Goal: Transaction & Acquisition: Book appointment/travel/reservation

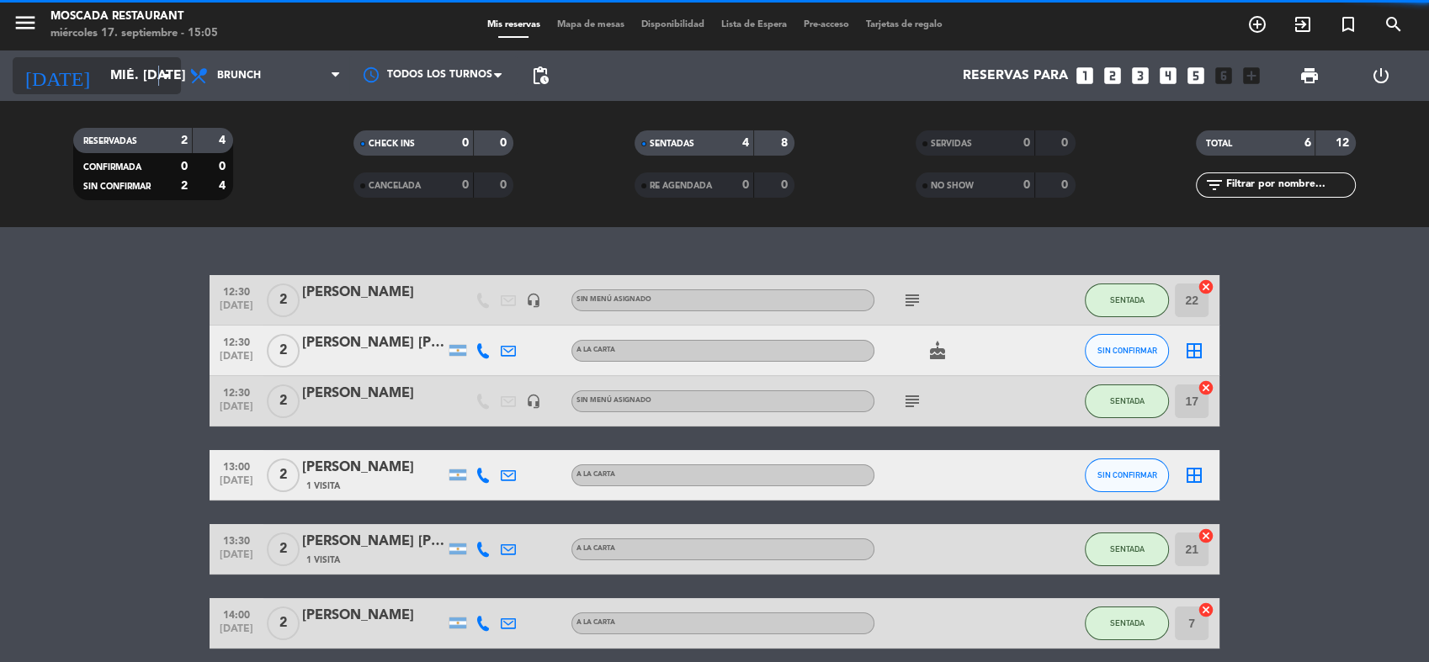
click at [159, 71] on icon "arrow_drop_down" at bounding box center [167, 76] width 20 height 20
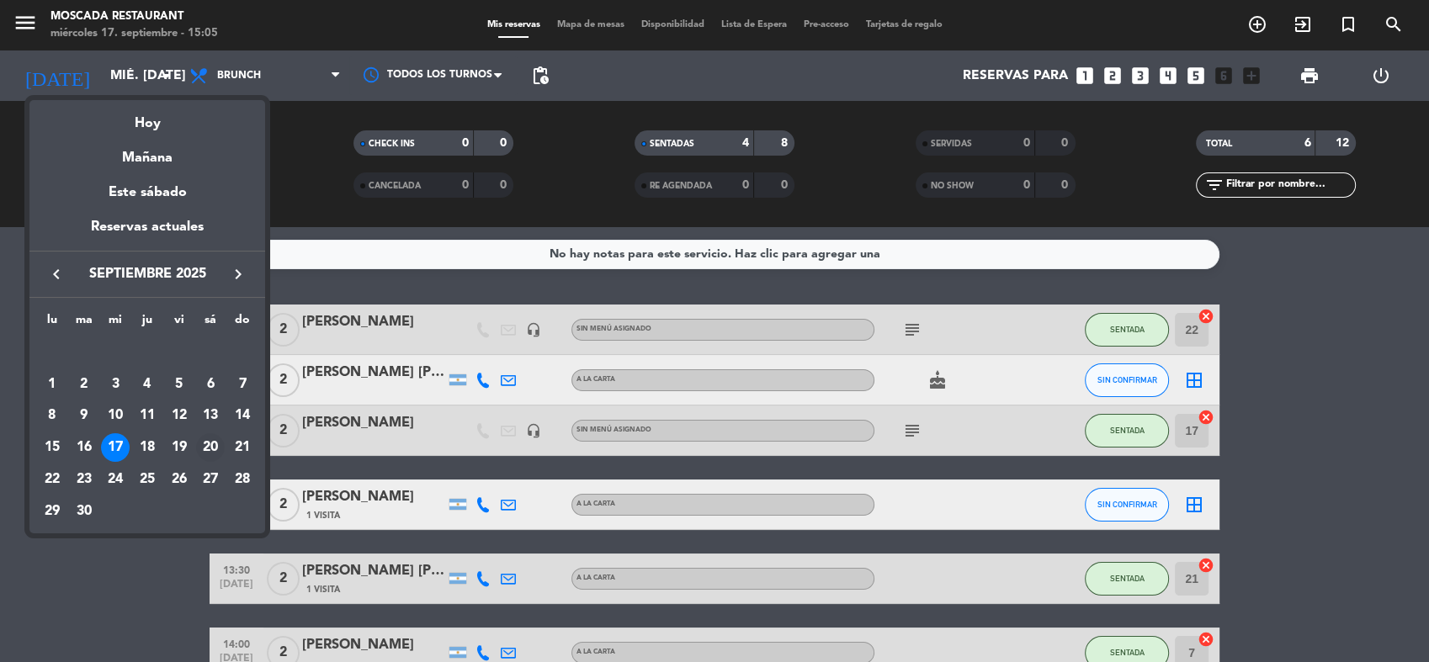
click at [217, 450] on div "20" at bounding box center [210, 447] width 29 height 29
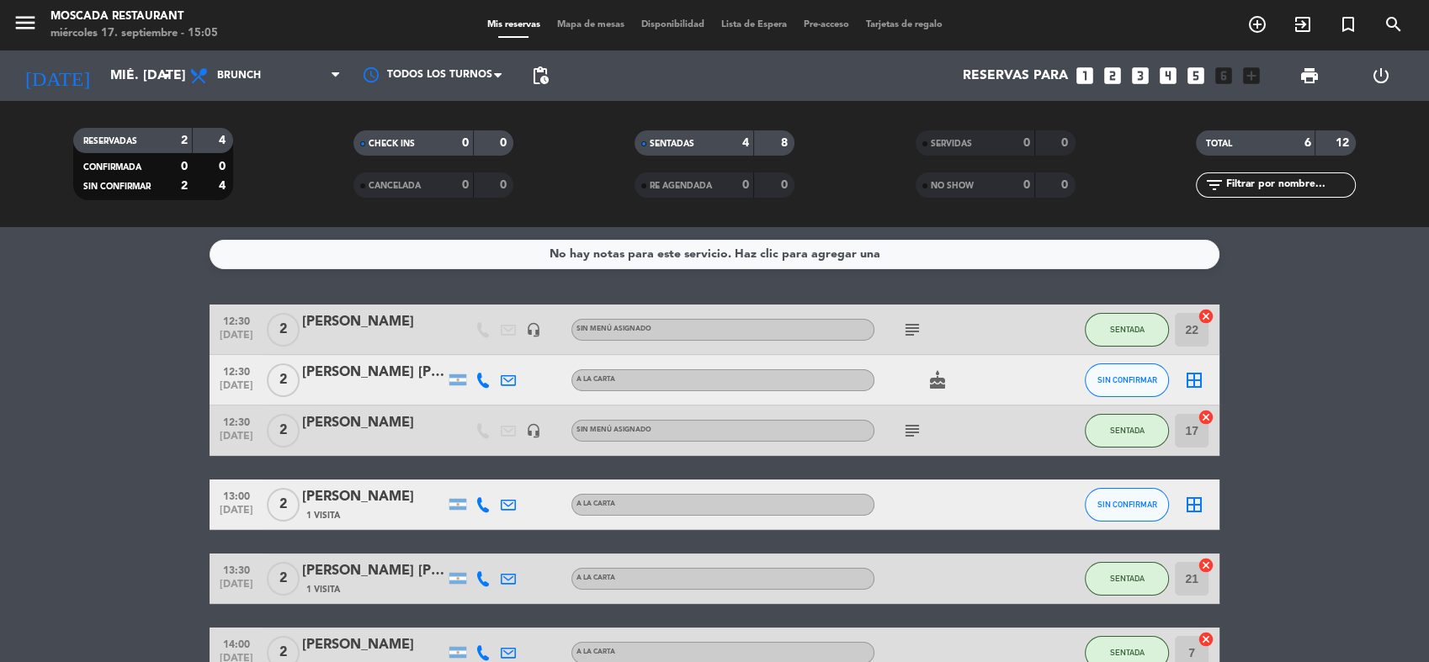
type input "sáb. [DATE]"
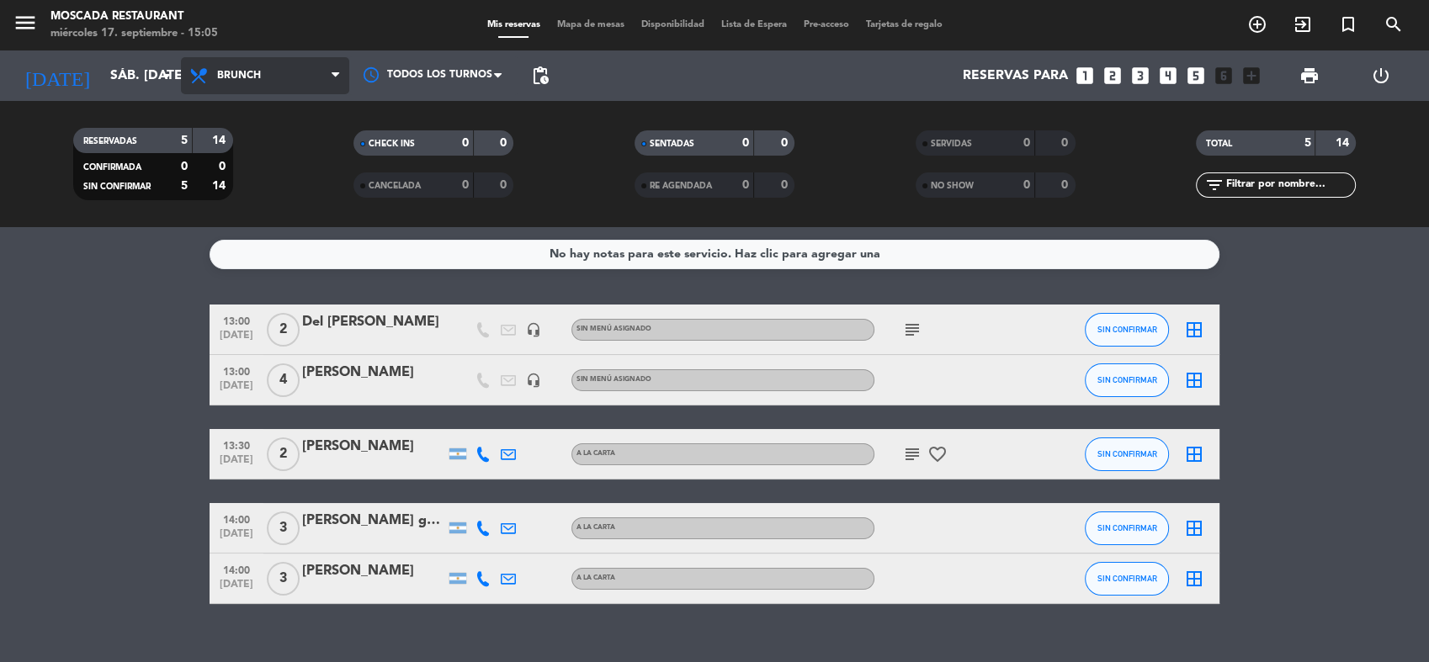
click at [337, 84] on span "Brunch" at bounding box center [265, 75] width 168 height 37
click at [224, 256] on ng-component "menu Moscada Restaurant miércoles 17. septiembre - 15:05 Mis reservas Mapa de m…" at bounding box center [714, 331] width 1429 height 662
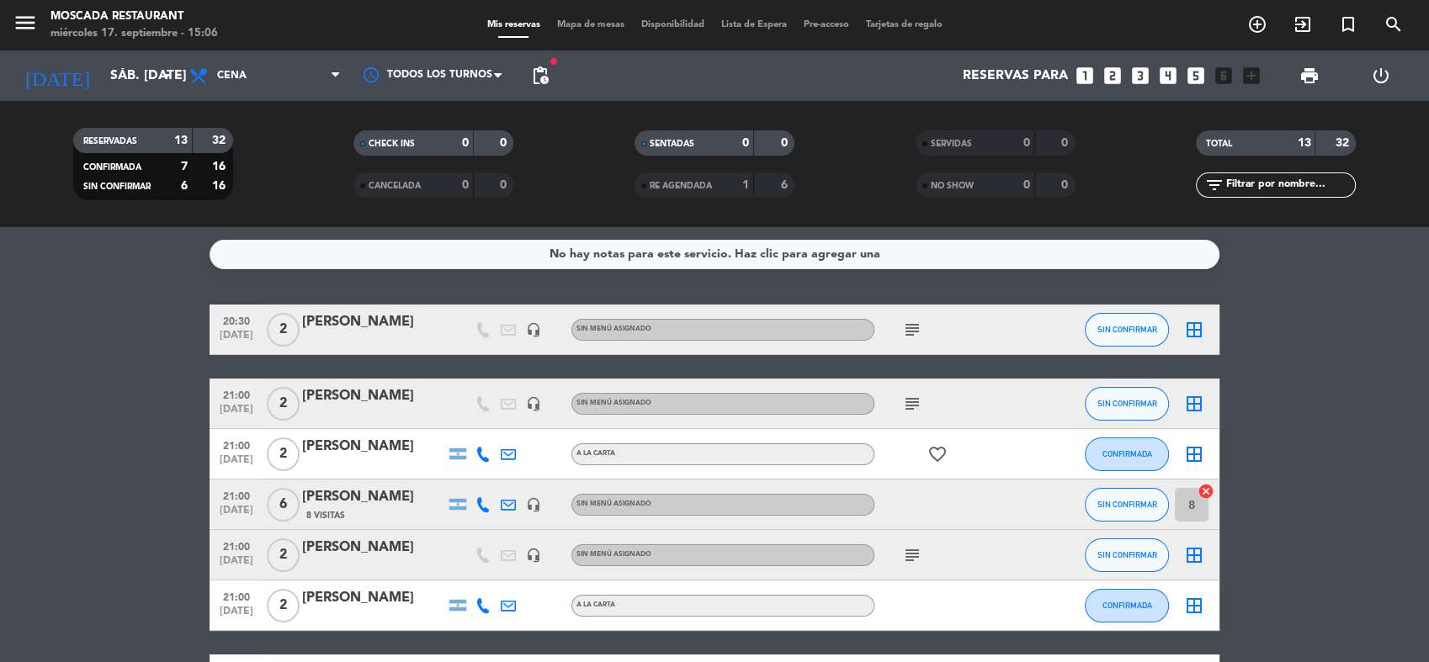
click at [1111, 84] on icon "looks_two" at bounding box center [1113, 76] width 22 height 22
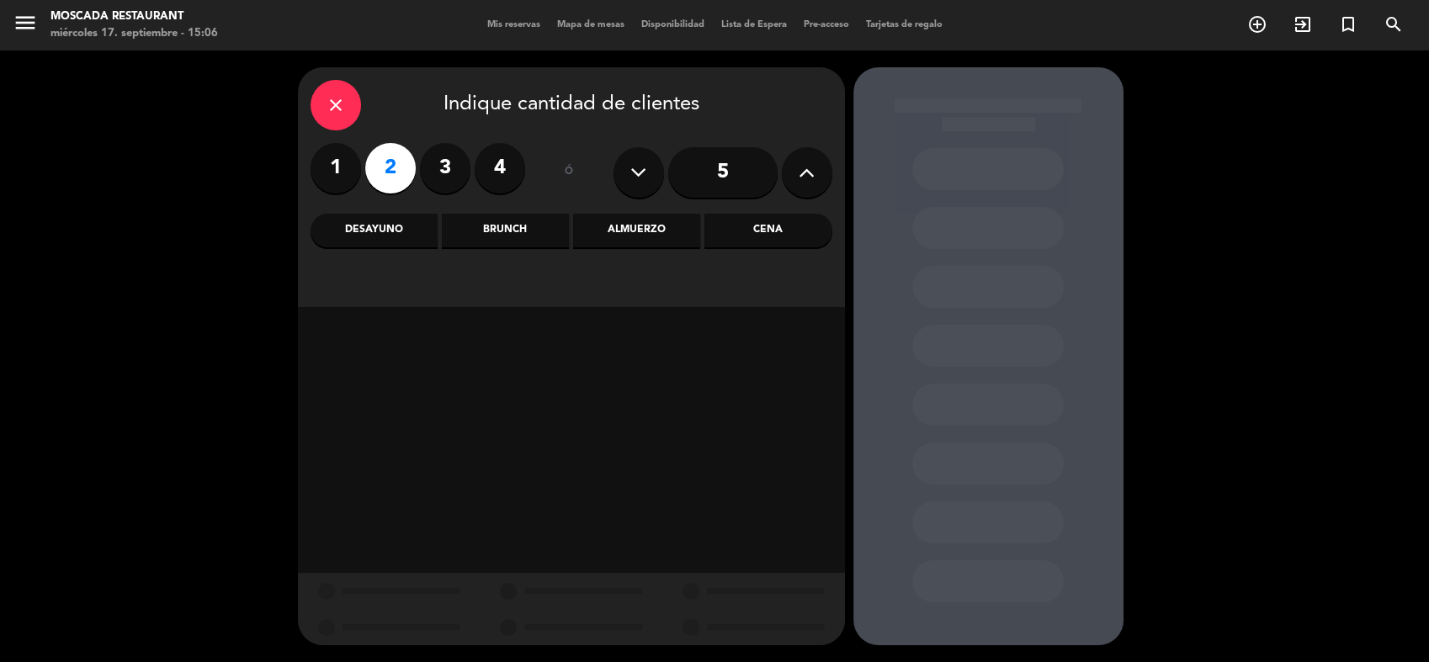
click at [774, 237] on div "Cena" at bounding box center [768, 231] width 127 height 34
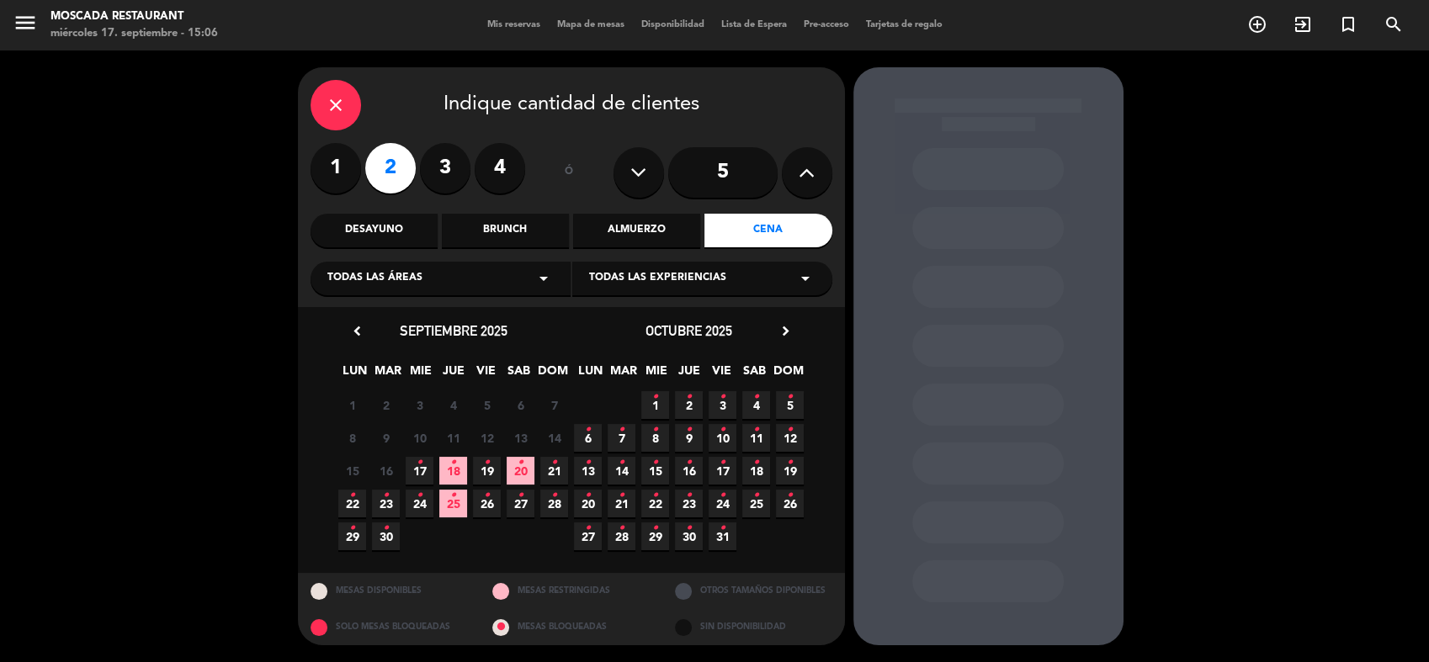
click at [519, 465] on icon "•" at bounding box center [521, 462] width 6 height 27
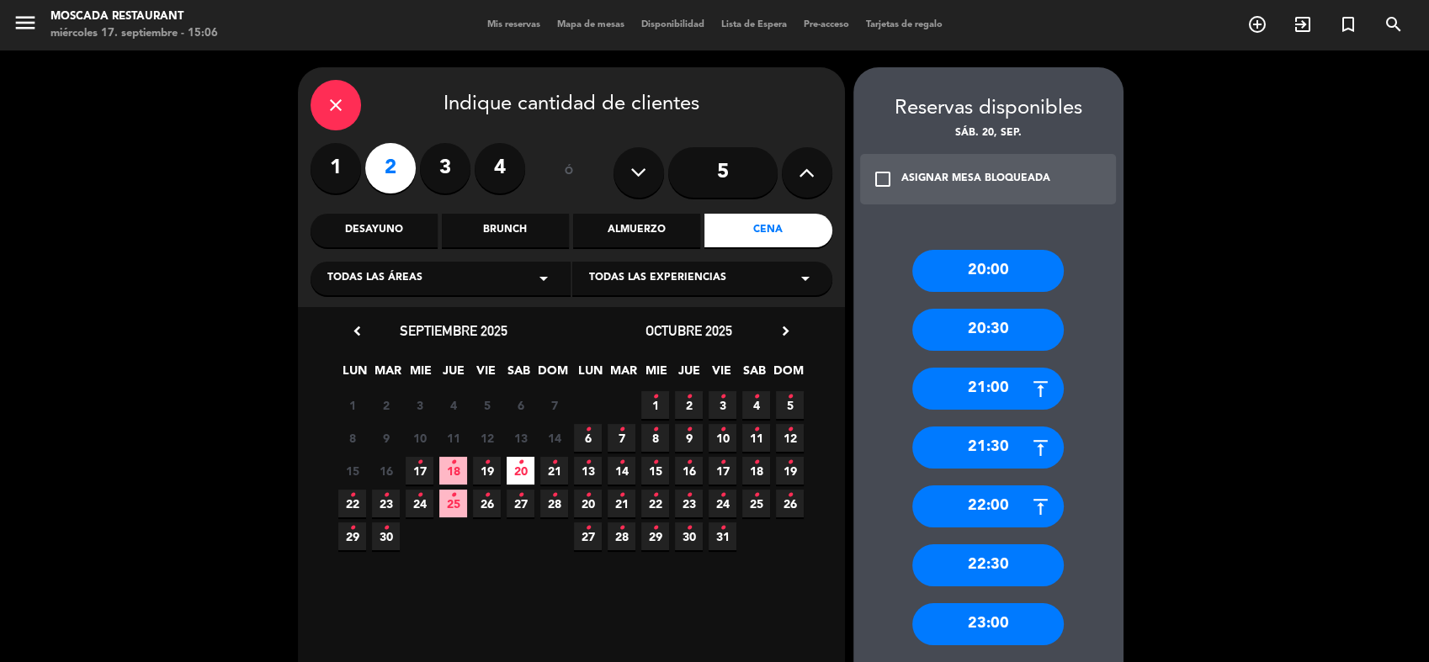
click at [985, 392] on div "21:00" at bounding box center [988, 389] width 152 height 42
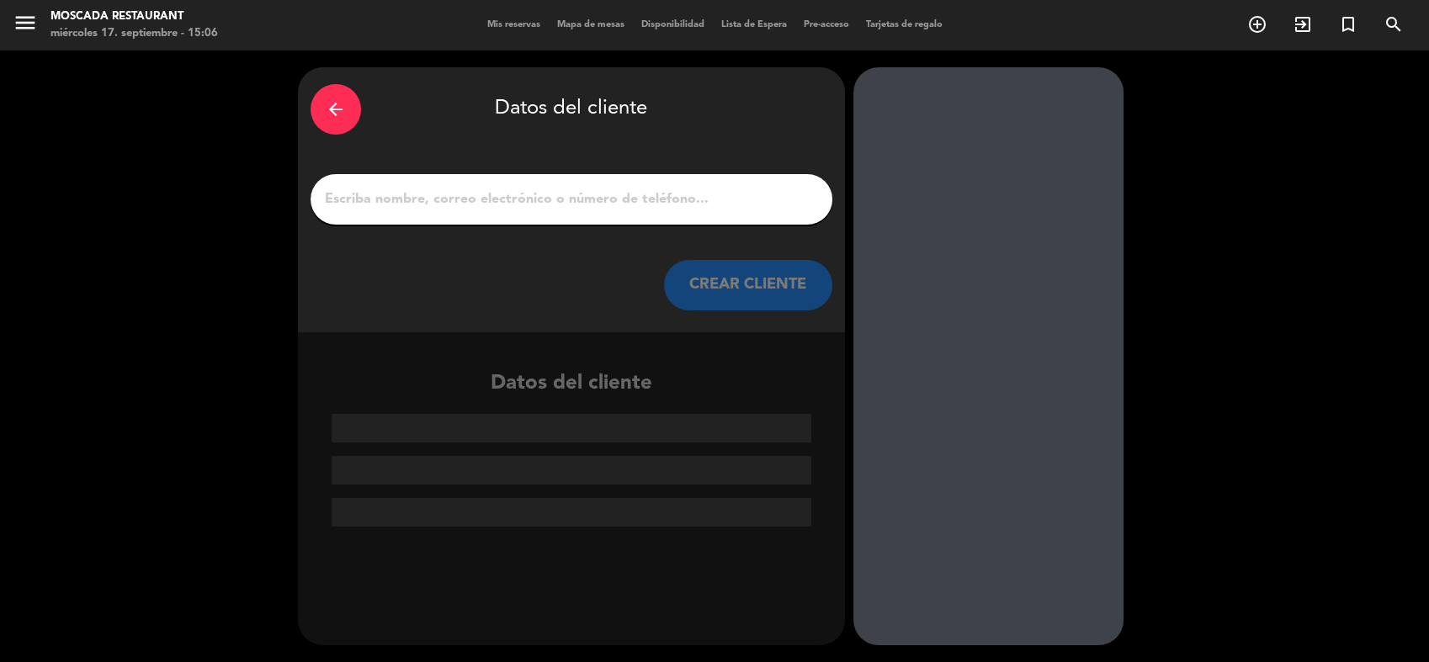
click at [536, 195] on input "1" at bounding box center [571, 200] width 497 height 24
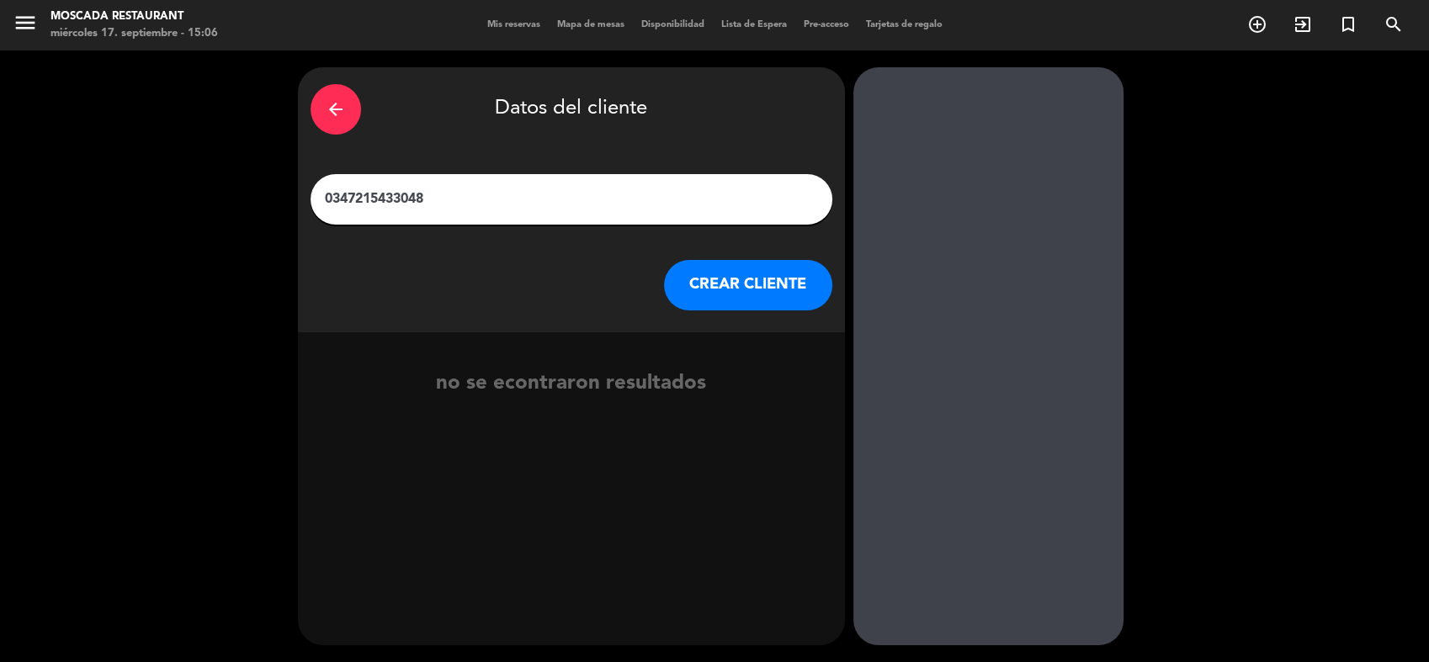
type input "0347215433048"
click at [681, 280] on button "CREAR CLIENTE" at bounding box center [748, 285] width 168 height 51
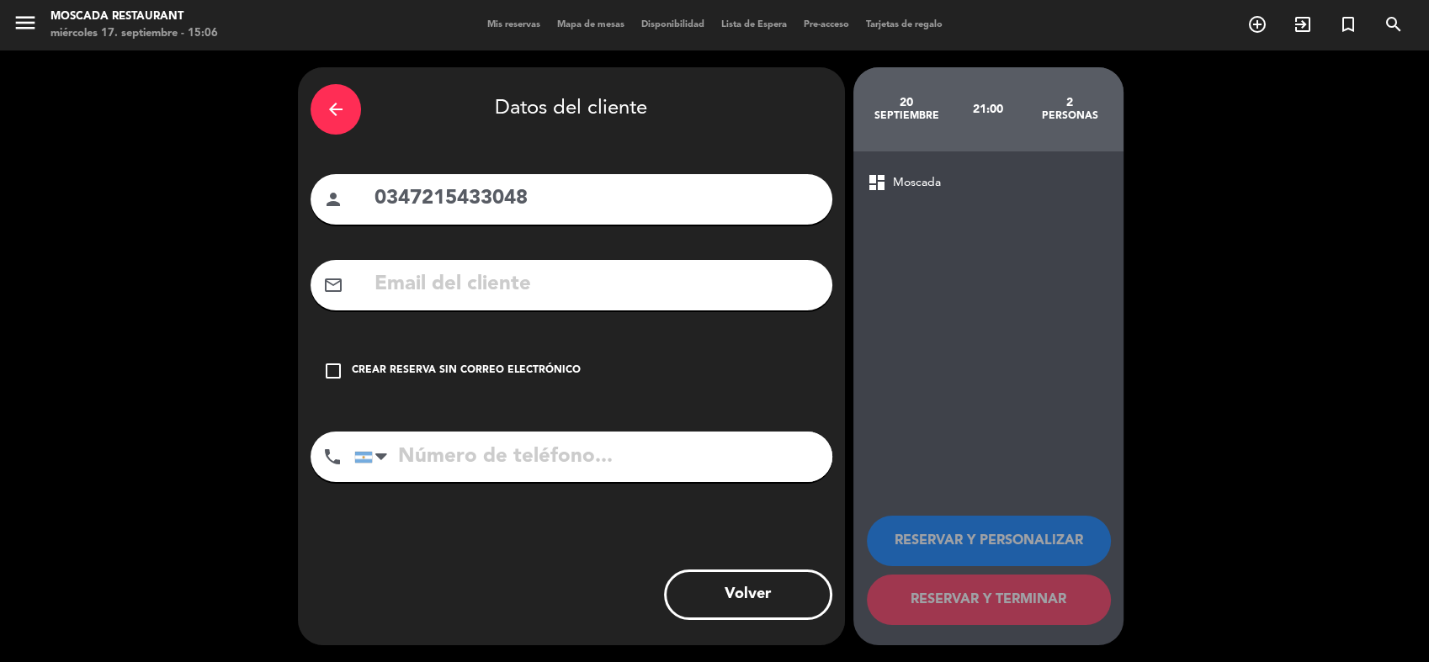
drag, startPoint x: 534, startPoint y: 205, endPoint x: 364, endPoint y: 187, distance: 171.0
click at [364, 187] on div "person 0347215433048" at bounding box center [572, 199] width 522 height 51
click at [532, 451] on input "tel" at bounding box center [593, 457] width 478 height 51
paste input "0347215433048"
type input "0347215433048"
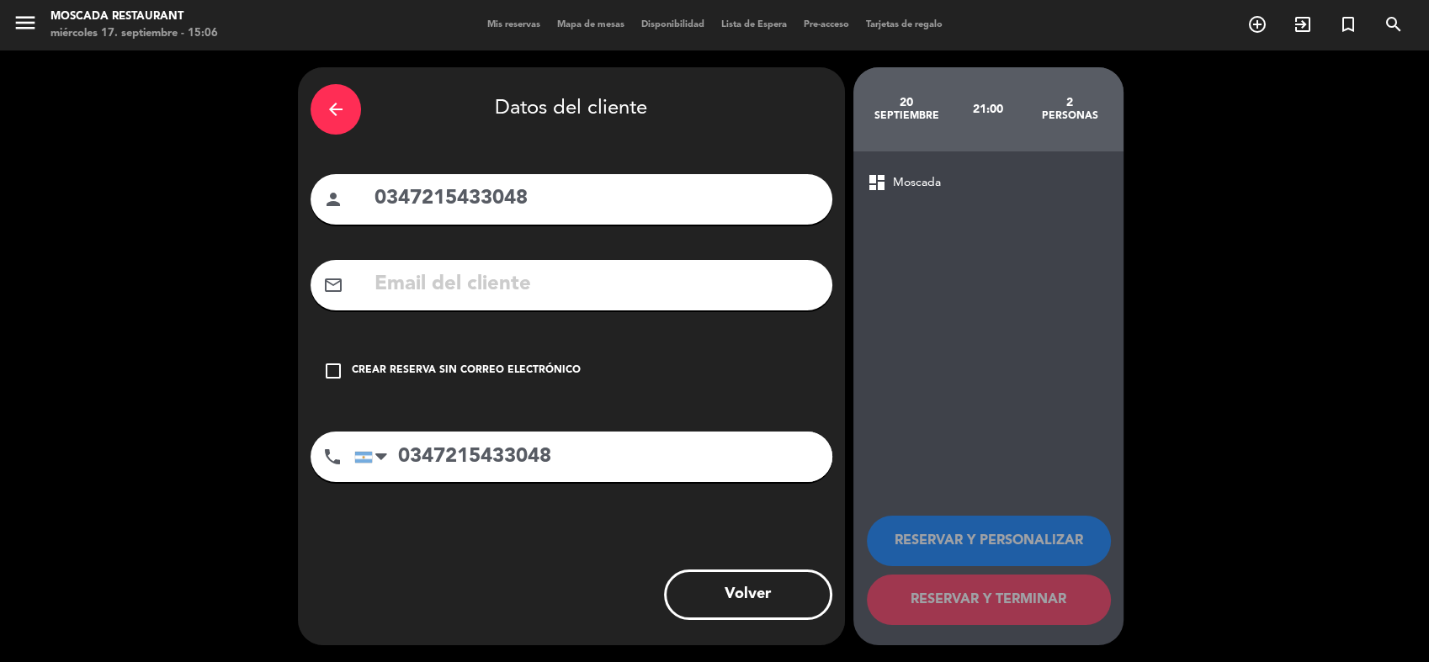
click at [566, 190] on input "0347215433048" at bounding box center [596, 199] width 447 height 35
type input "0"
type input "[PERSON_NAME]"
click at [333, 375] on icon "check_box_outline_blank" at bounding box center [333, 371] width 20 height 20
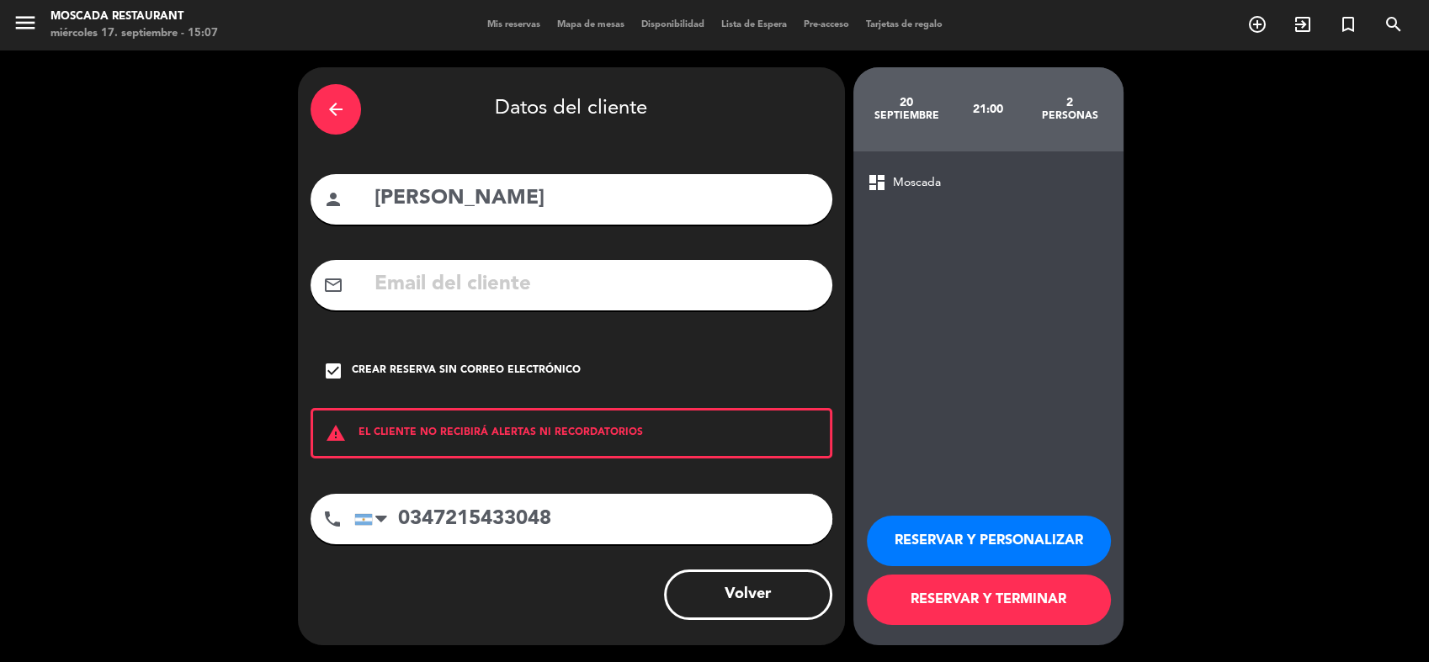
click at [1010, 529] on button "RESERVAR Y PERSONALIZAR" at bounding box center [989, 541] width 244 height 51
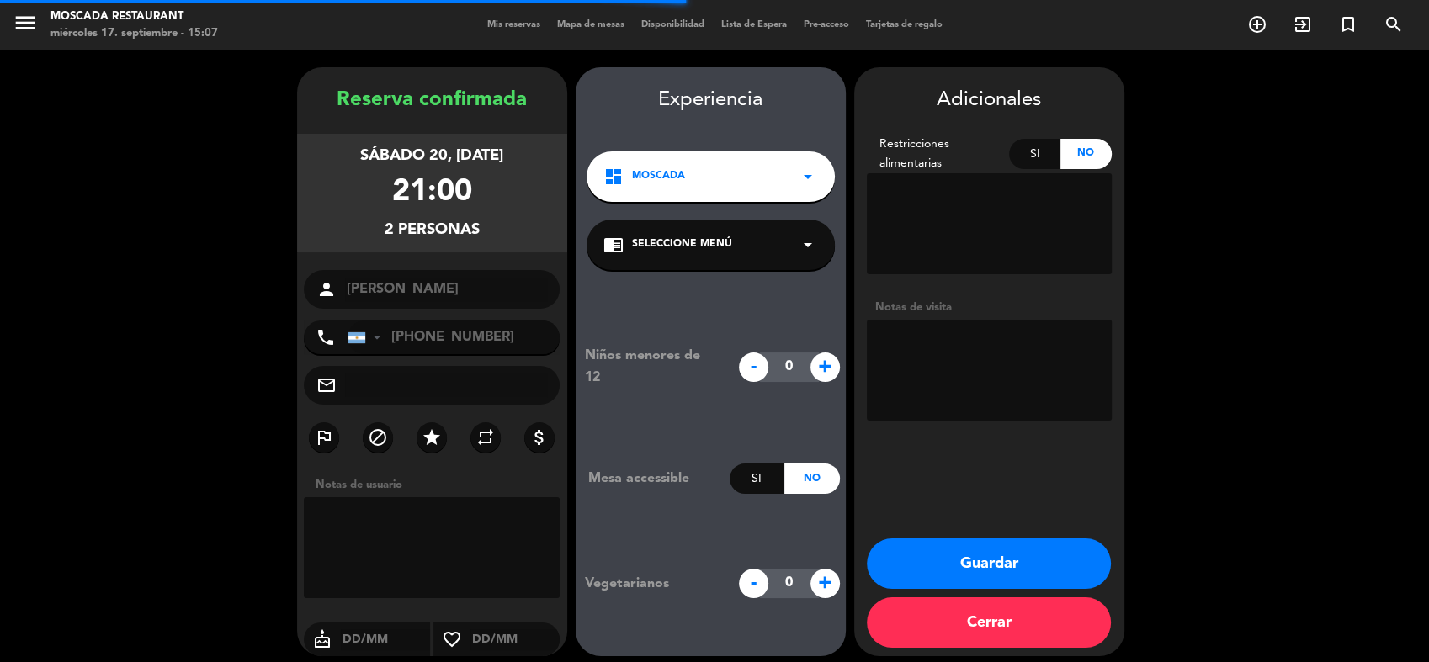
scroll to position [10, 0]
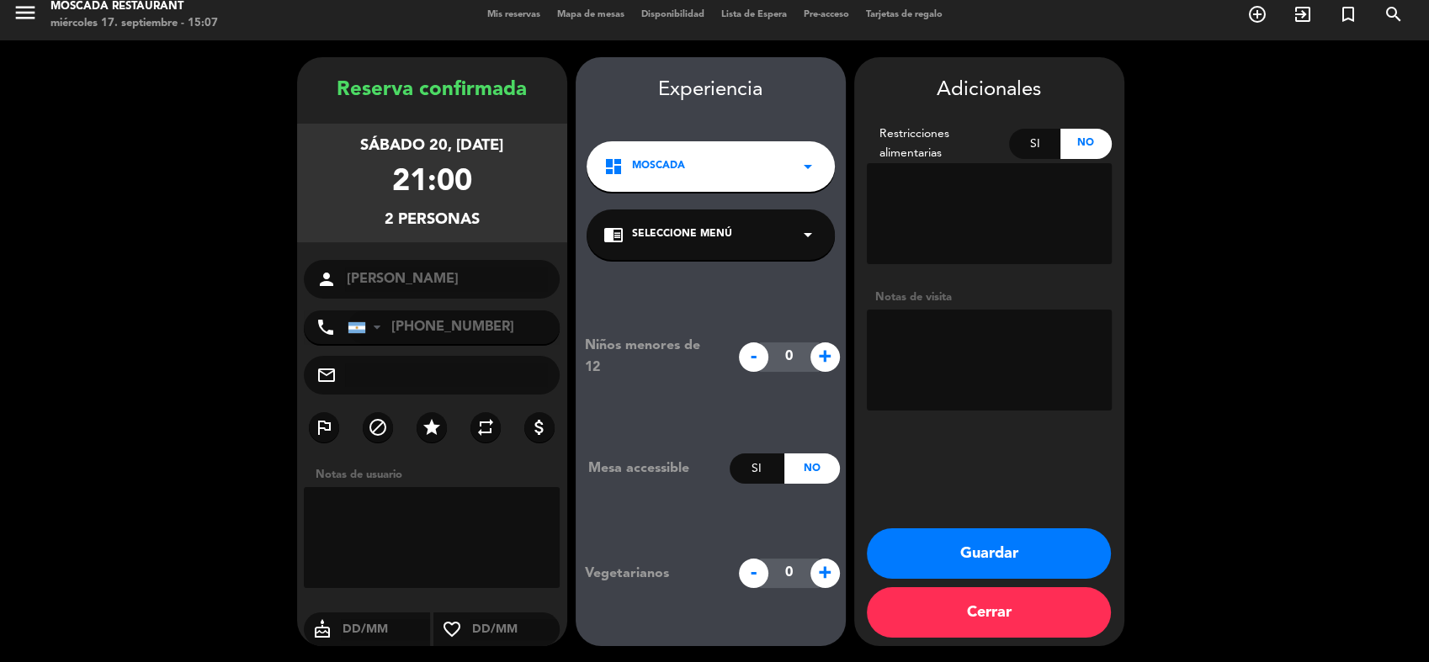
click at [936, 536] on button "Guardar" at bounding box center [989, 554] width 244 height 51
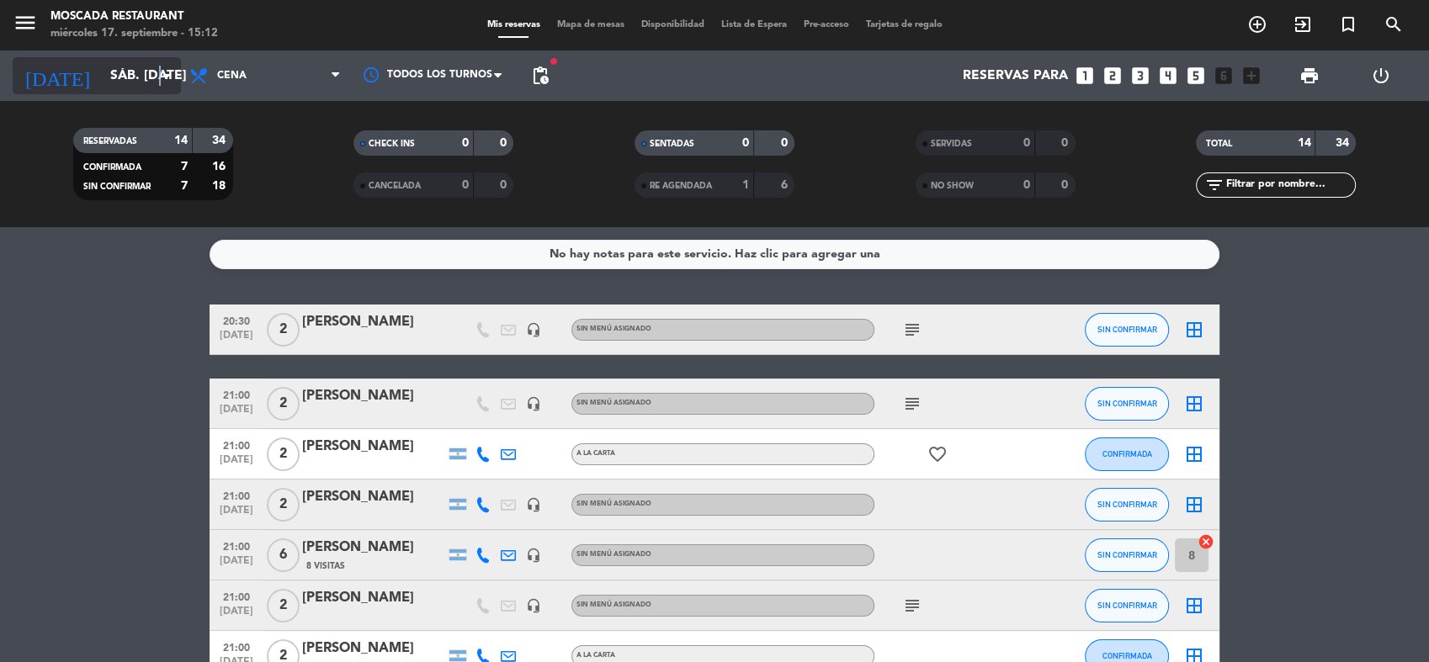
click at [161, 75] on icon "arrow_drop_down" at bounding box center [167, 76] width 20 height 20
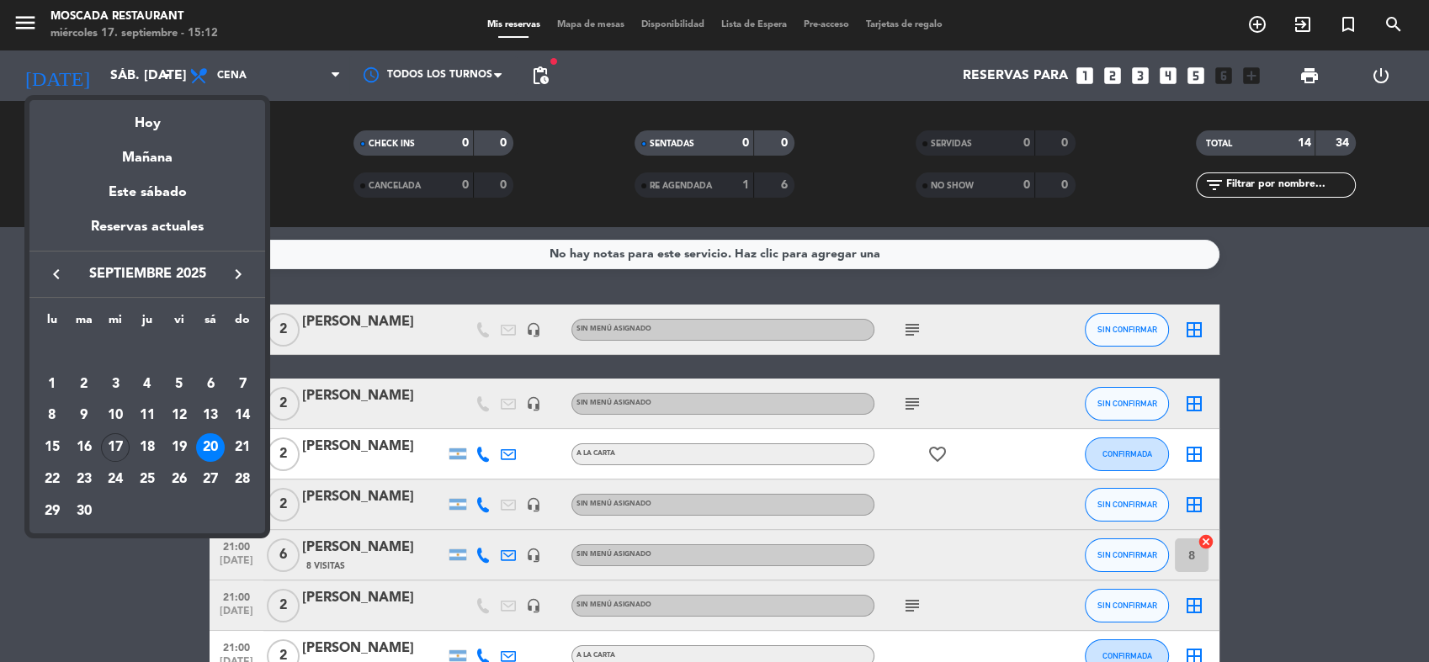
drag, startPoint x: 161, startPoint y: 75, endPoint x: 137, endPoint y: 120, distance: 50.5
click at [137, 120] on div "Hoy" at bounding box center [147, 117] width 236 height 35
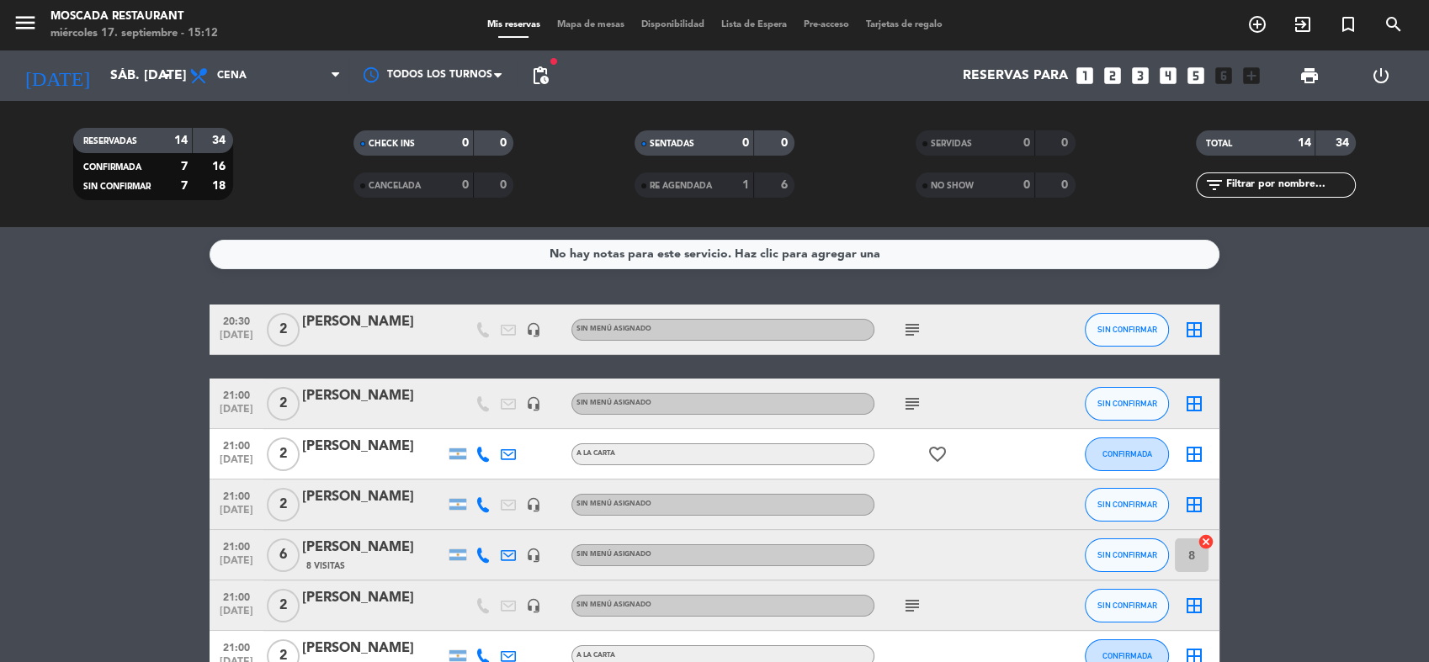
type input "mié. [DATE]"
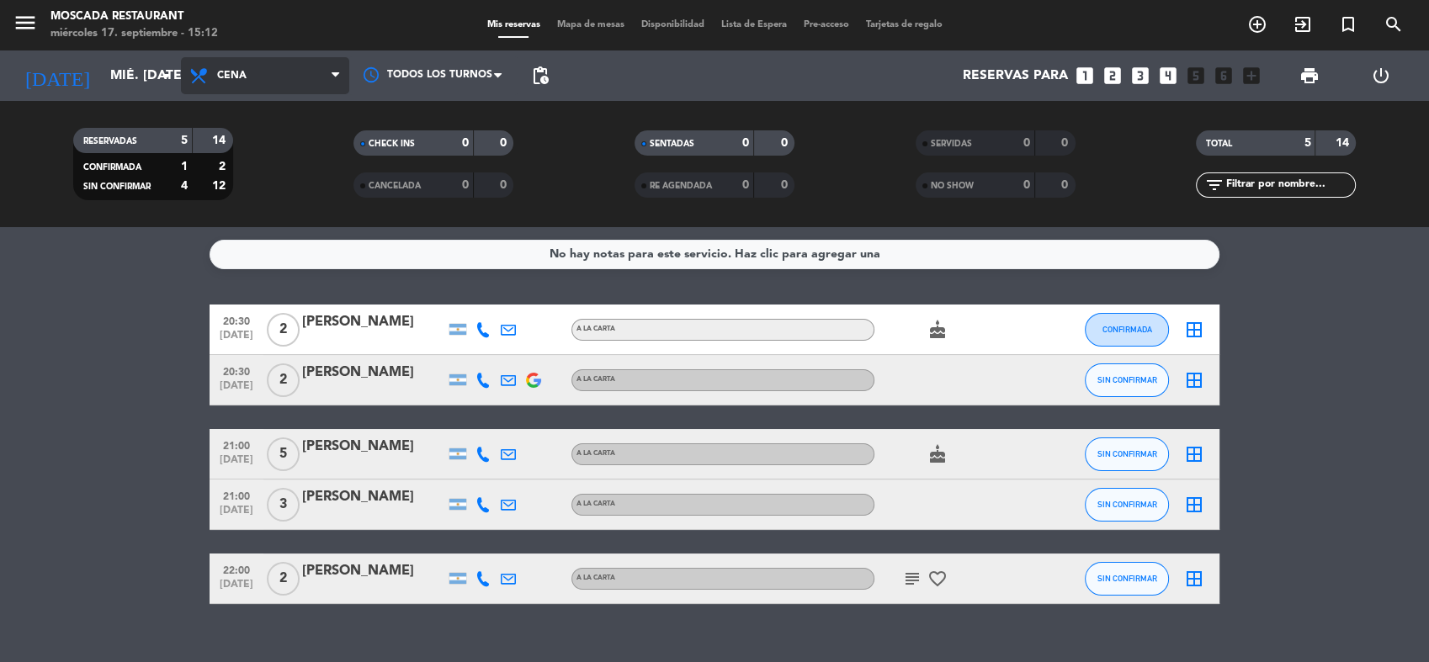
click at [300, 88] on span "Cena" at bounding box center [265, 75] width 168 height 37
click at [240, 182] on div "menu Moscada Restaurant miércoles 17. septiembre - 15:12 Mis reservas Mapa de m…" at bounding box center [714, 113] width 1429 height 227
